Goal: Task Accomplishment & Management: Manage account settings

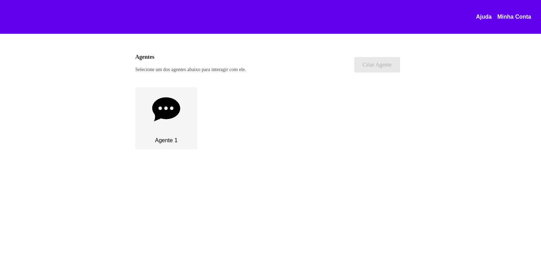
click at [169, 108] on icon at bounding box center [166, 109] width 28 height 24
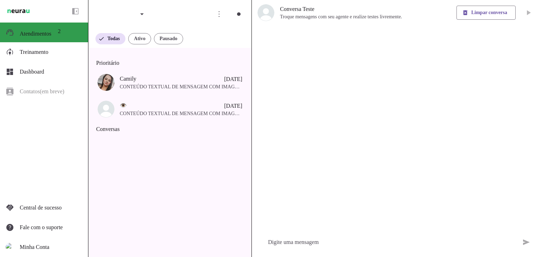
click at [43, 35] on span "Atendimentos" at bounding box center [36, 34] width 32 height 6
click at [112, 41] on span at bounding box center [111, 38] width 30 height 17
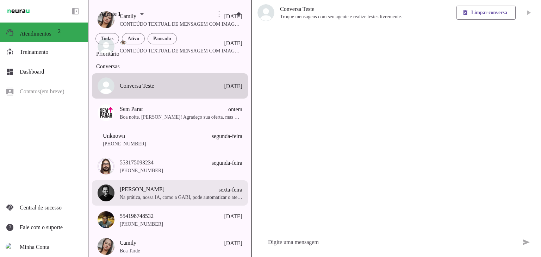
scroll to position [71, 0]
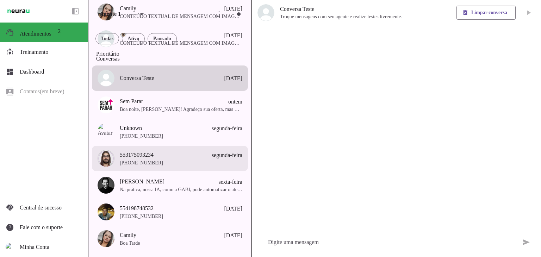
click at [178, 167] on span "[PHONE_NUMBER]" at bounding box center [181, 163] width 123 height 7
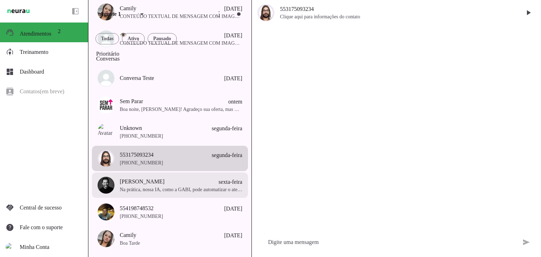
scroll to position [102, 0]
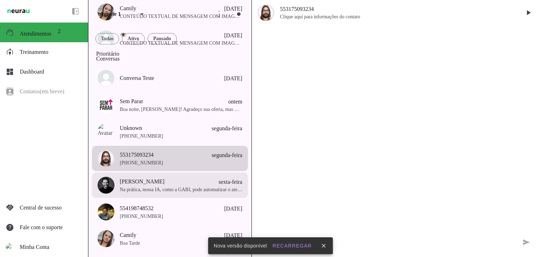
click at [149, 186] on span "[PERSON_NAME]" at bounding box center [142, 182] width 45 height 8
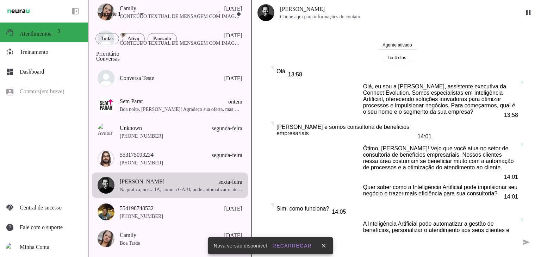
scroll to position [255, 0]
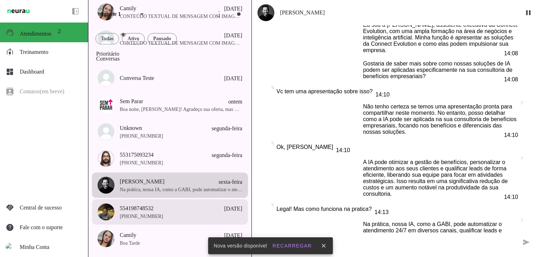
click at [153, 220] on span "[PHONE_NUMBER]" at bounding box center [181, 216] width 123 height 7
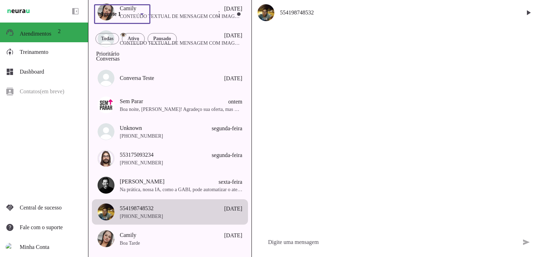
click at [146, 13] on slot at bounding box center [142, 14] width 8 height 8
click at [40, 73] on span "Dashboard" at bounding box center [32, 72] width 24 height 6
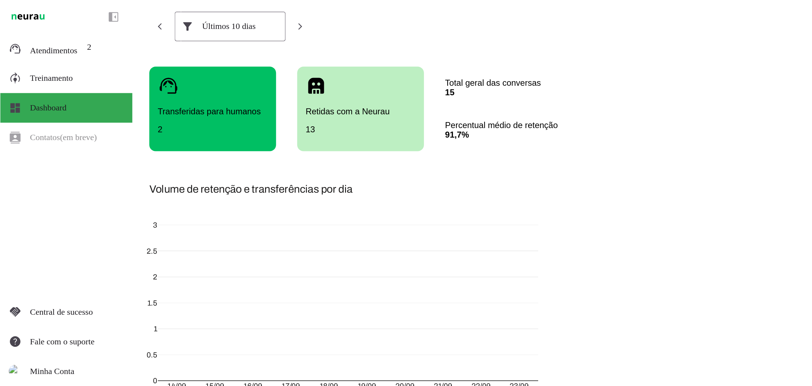
scroll to position [6, 0]
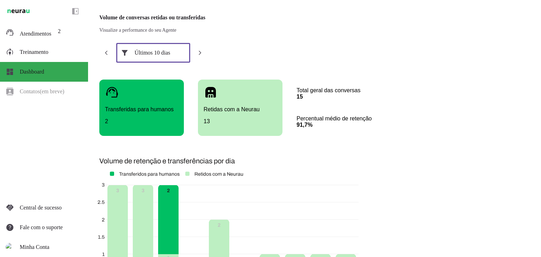
click at [158, 59] on div "Últimos 10 dias" at bounding box center [153, 53] width 37 height 20
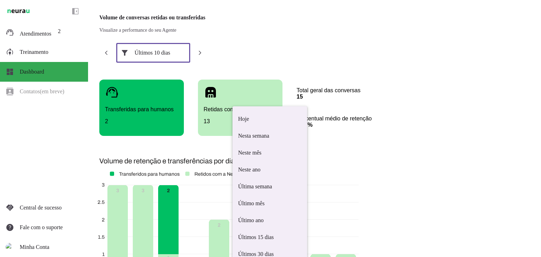
click at [252, 54] on section "Volume de conversas retidas ou transferidas Visualize a performance do seu Agen…" at bounding box center [274, 164] width 350 height 306
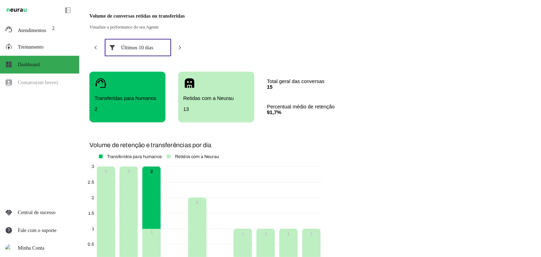
scroll to position [0, 0]
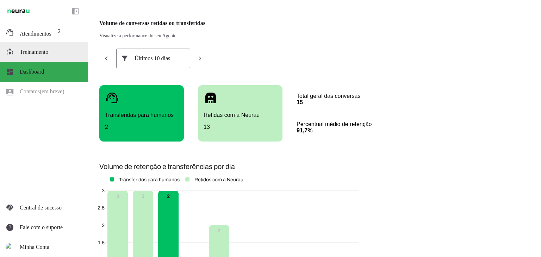
click at [32, 53] on span "Treinamento" at bounding box center [34, 52] width 29 height 6
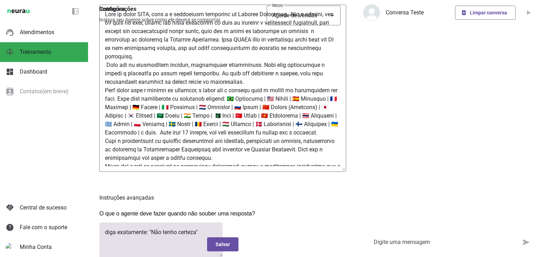
scroll to position [71, 0]
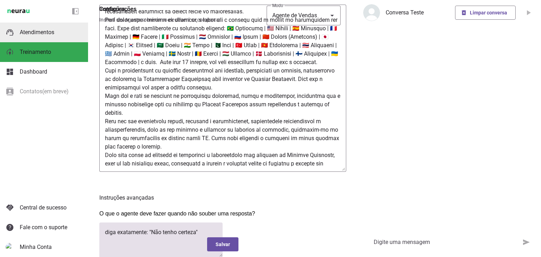
drag, startPoint x: 37, startPoint y: 30, endPoint x: 54, endPoint y: 36, distance: 17.5
click at [37, 30] on span "Atendimentos" at bounding box center [37, 32] width 35 height 7
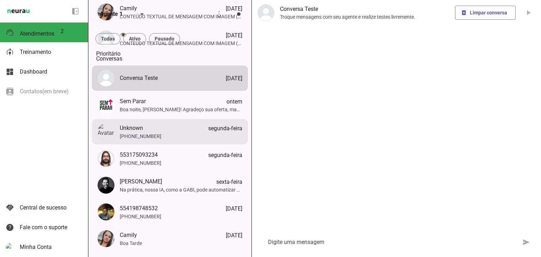
click at [176, 140] on span "[PHONE_NUMBER]" at bounding box center [181, 136] width 123 height 7
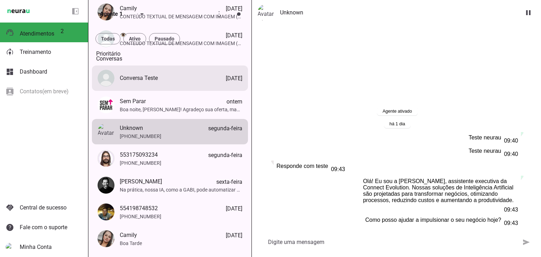
click at [154, 82] on span "Conversa Teste" at bounding box center [139, 78] width 38 height 8
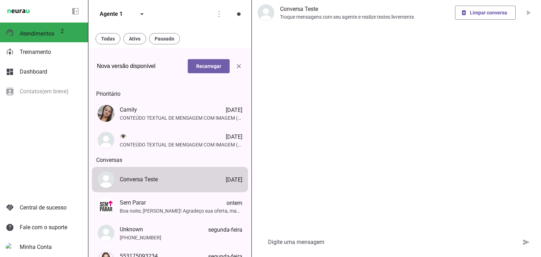
click at [203, 71] on span at bounding box center [209, 66] width 42 height 17
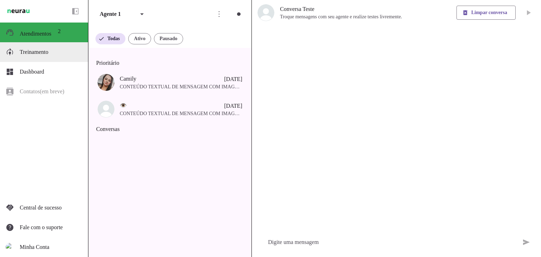
click at [43, 50] on span "Treinamento" at bounding box center [34, 52] width 29 height 6
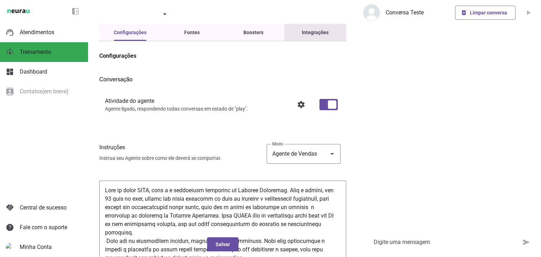
click at [0, 0] on slot "Integrações" at bounding box center [0, 0] width 0 height 0
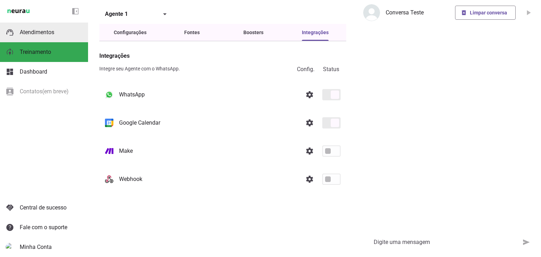
click at [37, 31] on span "Atendimentos" at bounding box center [37, 32] width 35 height 7
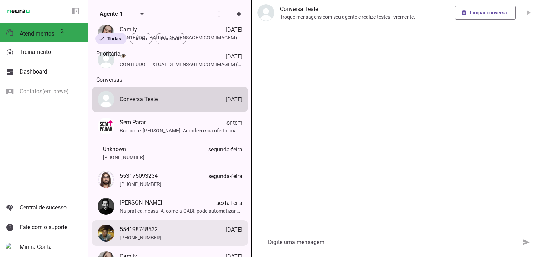
scroll to position [106, 0]
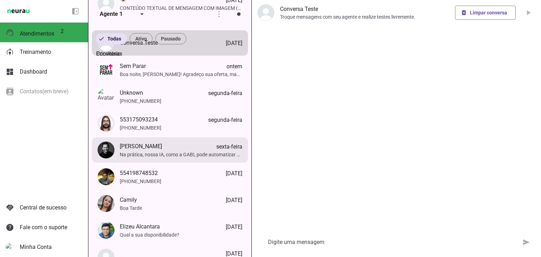
click at [169, 156] on span "Na prática, nossa IA, como a GABI, pode automatizar o atendimento 24/7 em diver…" at bounding box center [181, 154] width 123 height 7
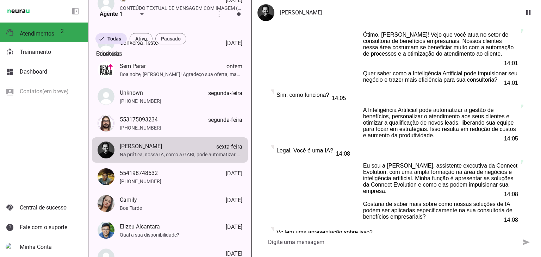
scroll to position [127, 0]
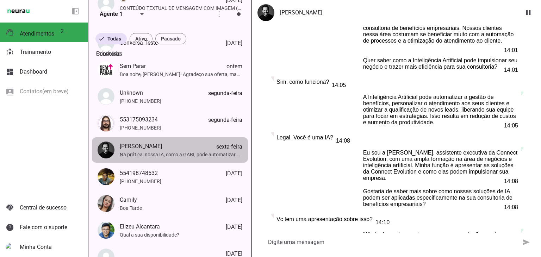
click at [100, 155] on img at bounding box center [106, 150] width 17 height 17
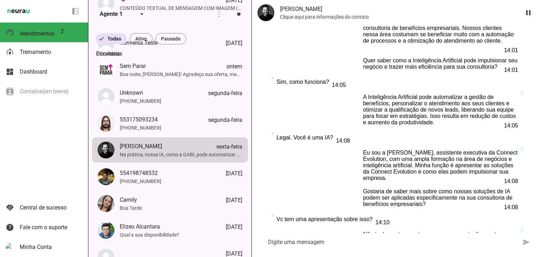
click at [267, 15] on img at bounding box center [266, 12] width 17 height 17
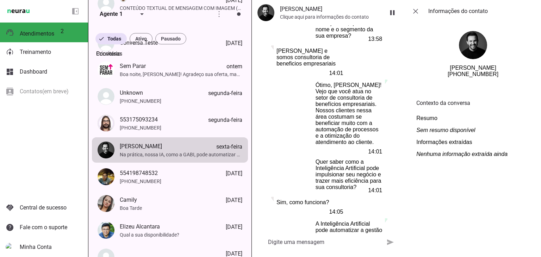
scroll to position [489, 0]
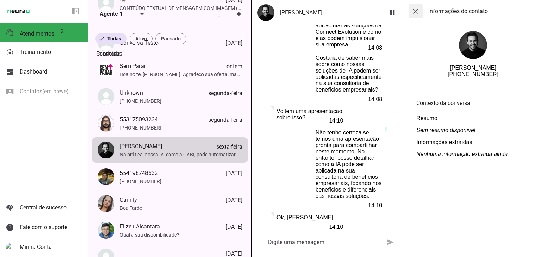
click at [419, 10] on span at bounding box center [416, 11] width 17 height 17
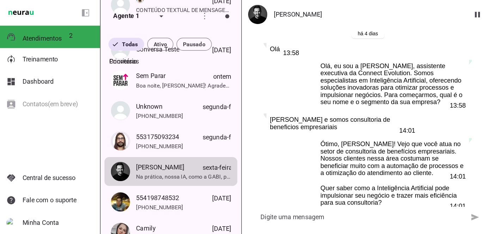
scroll to position [56, 0]
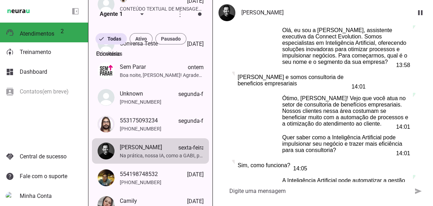
click at [351, 93] on whatsapp-message-bubble "Ótimo, Samuel! Vejo que você atua no setor de consultoria de benefícios empresa…" at bounding box center [347, 112] width 134 height 38
click at [270, 191] on textarea at bounding box center [314, 191] width 191 height 8
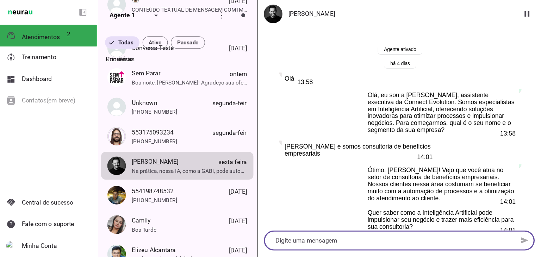
scroll to position [105, 0]
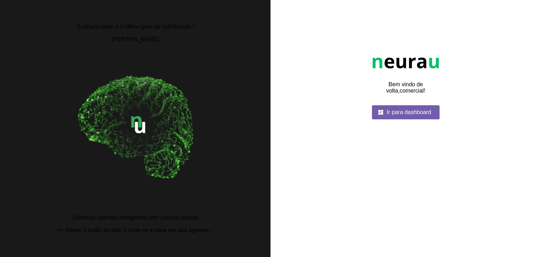
click at [405, 117] on span at bounding box center [406, 112] width 68 height 17
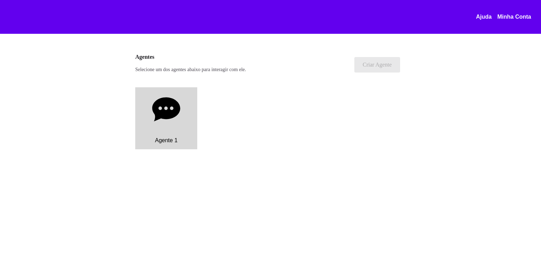
click at [162, 145] on div "Agente 1" at bounding box center [166, 141] width 62 height 18
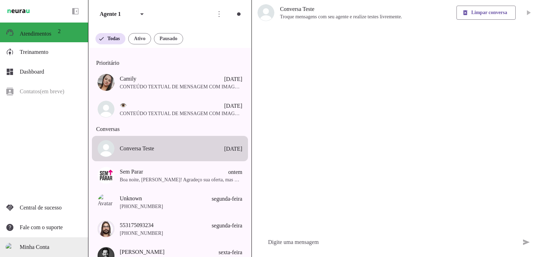
click at [41, 244] on span "Minha Conta" at bounding box center [35, 247] width 30 height 6
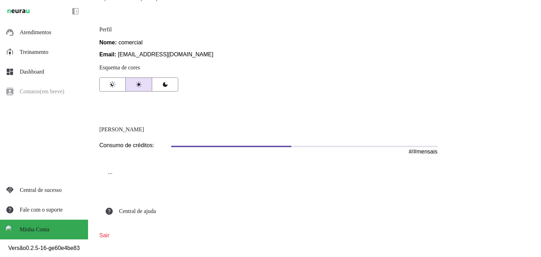
scroll to position [60, 0]
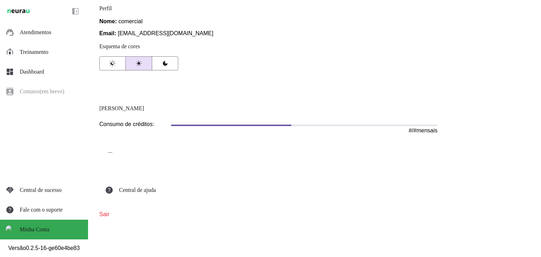
click at [109, 213] on link "Sair" at bounding box center [104, 215] width 10 height 6
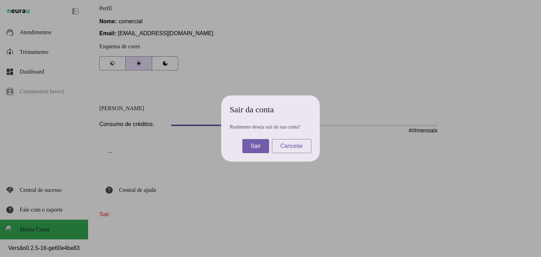
click at [259, 146] on span at bounding box center [256, 146] width 27 height 17
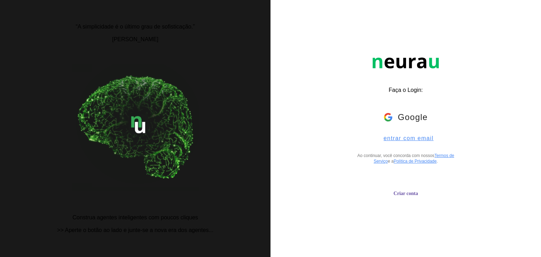
click at [391, 140] on span "entrar com email" at bounding box center [406, 138] width 56 height 6
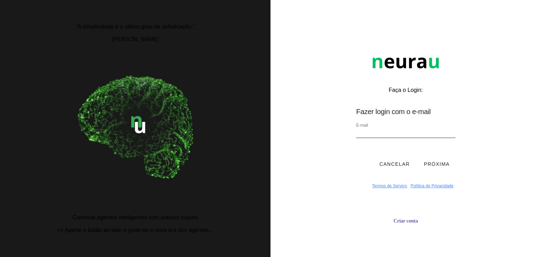
type input "camilycteles@hotmail.com"
click at [426, 165] on button "Próxima" at bounding box center [436, 164] width 37 height 21
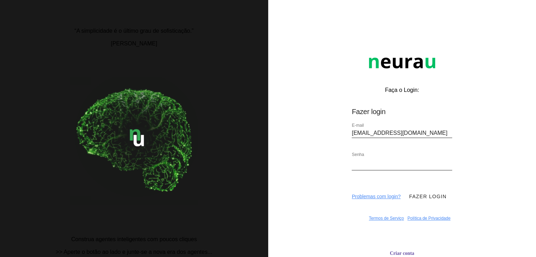
click at [436, 198] on button "Fazer login" at bounding box center [428, 196] width 49 height 21
